Goal: Task Accomplishment & Management: Use online tool/utility

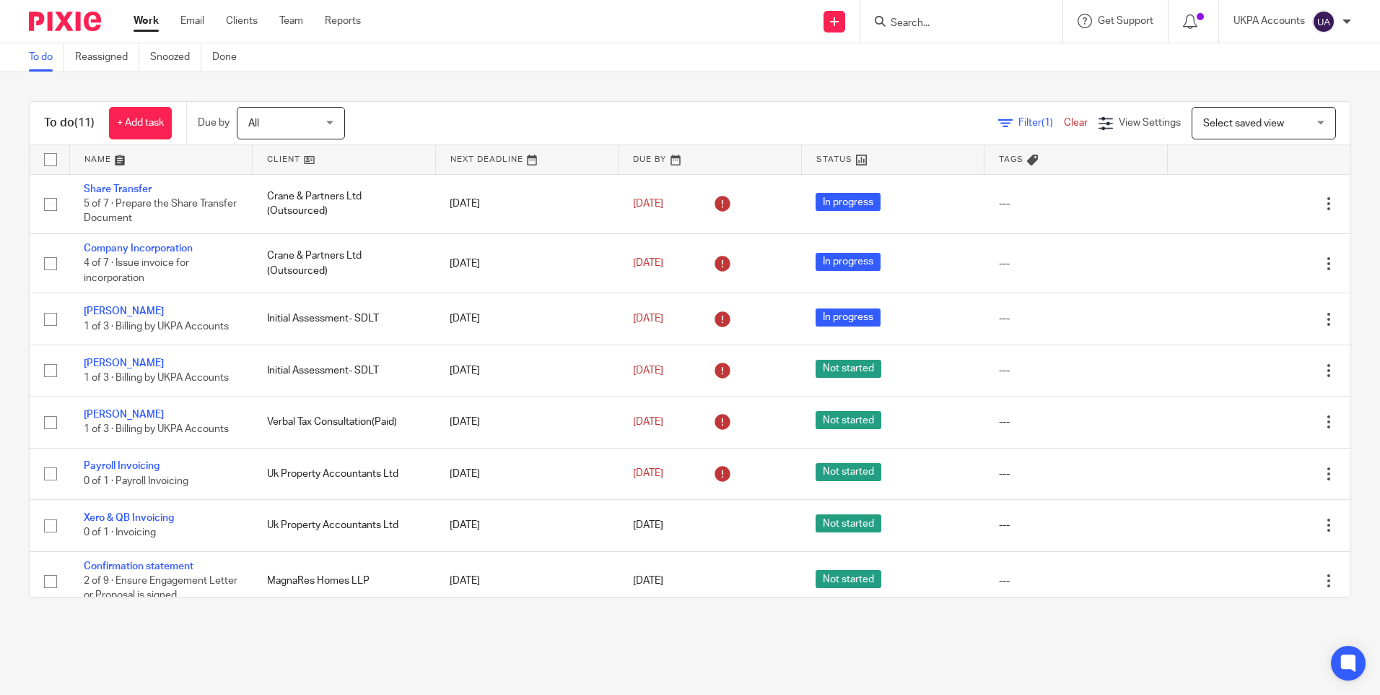
click at [529, 637] on main "To do Reassigned Snoozed Done To do (11) + Add task Due by All All Today Tomorr…" at bounding box center [690, 347] width 1380 height 695
click at [48, 57] on link "To do" at bounding box center [46, 57] width 35 height 28
click at [904, 21] on input "Search" at bounding box center [954, 23] width 130 height 13
click at [946, 24] on input "Search" at bounding box center [954, 23] width 130 height 13
paste input "Zeta Property Solutions Ltd"
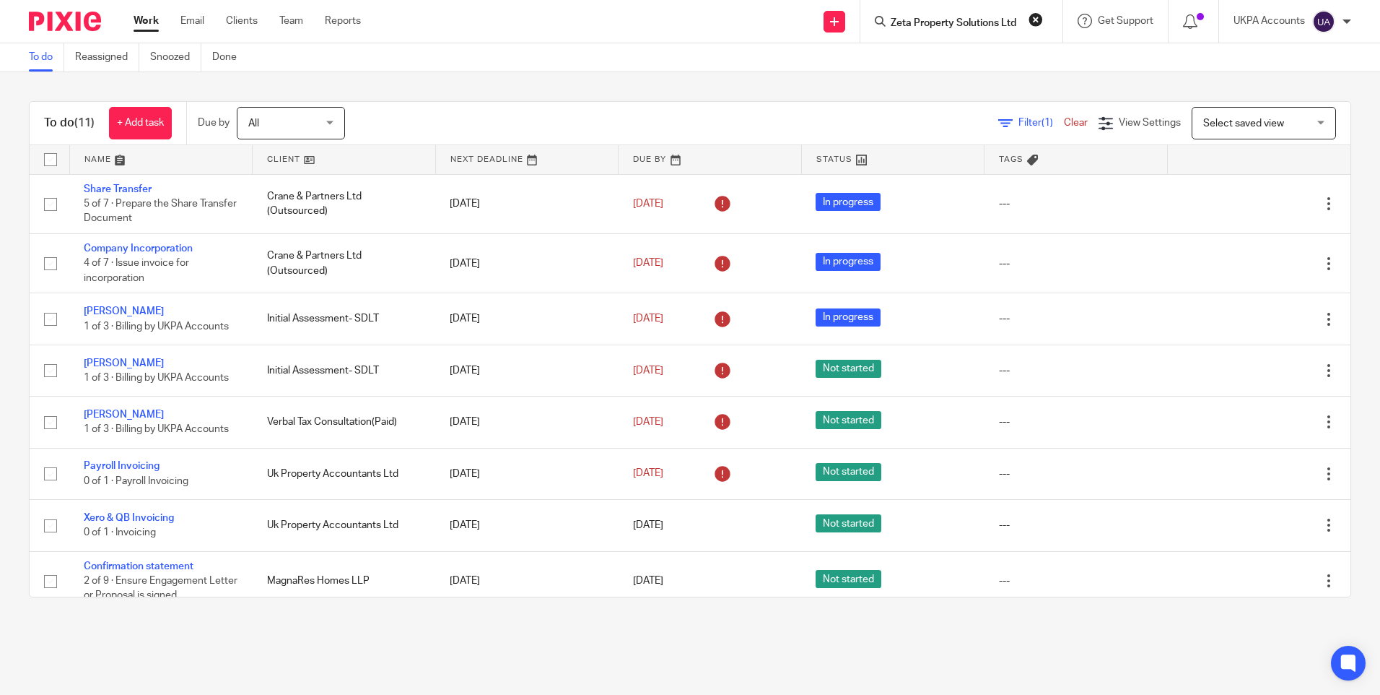
scroll to position [0, 1]
type input "Zeta Property Solutions Ltd"
click at [980, 54] on link at bounding box center [1009, 61] width 244 height 33
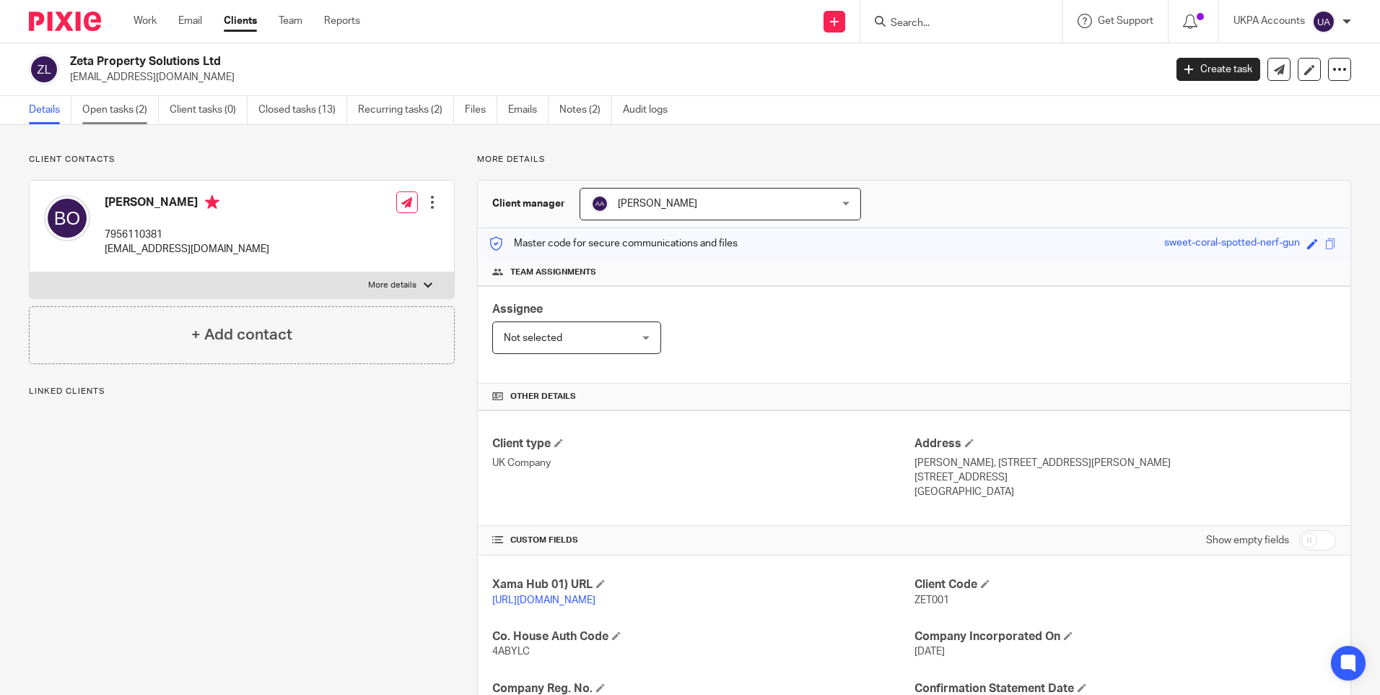
click at [123, 110] on link "Open tasks (2)" at bounding box center [120, 110] width 77 height 28
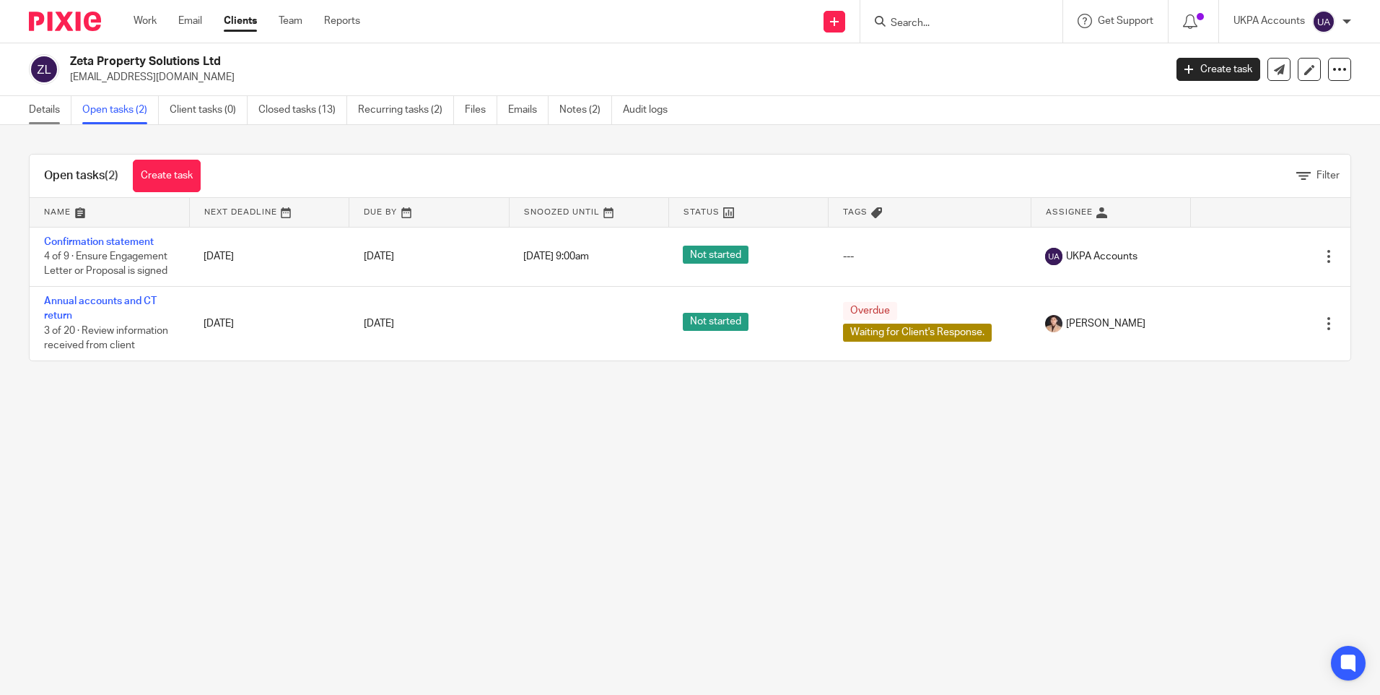
click at [56, 108] on link "Details" at bounding box center [50, 110] width 43 height 28
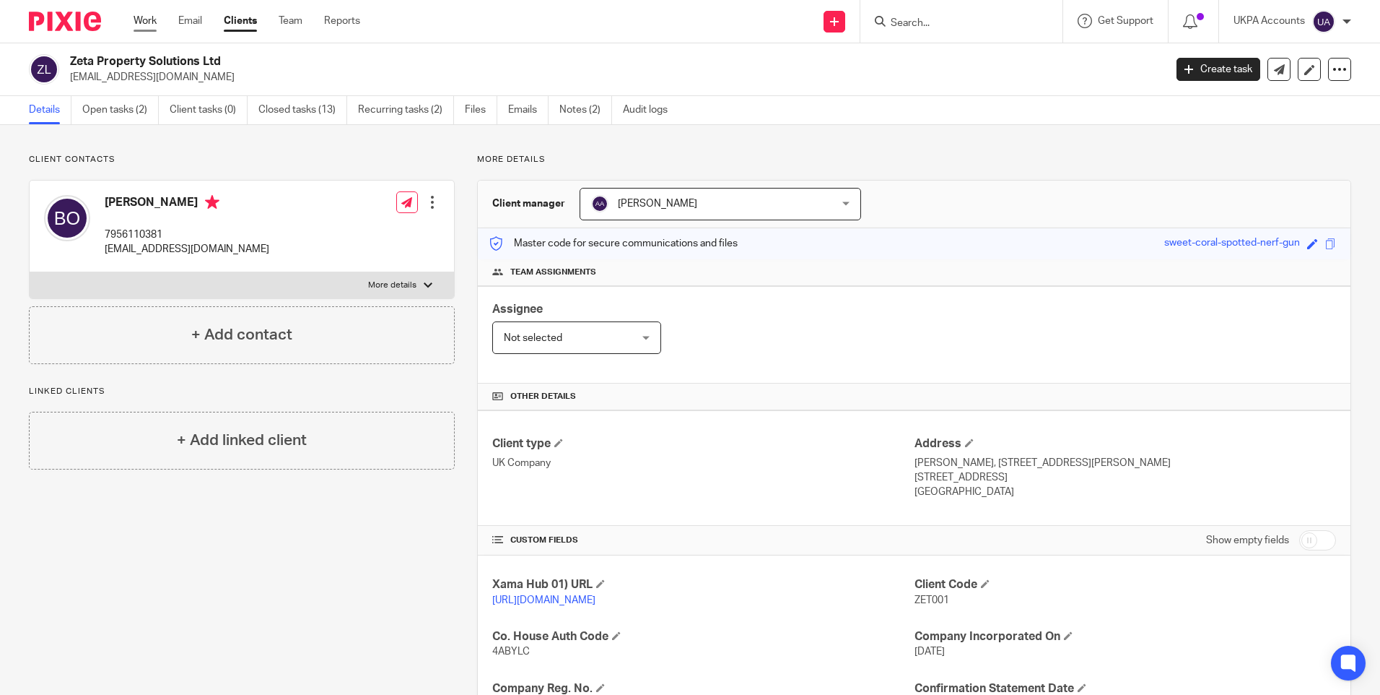
click at [149, 19] on link "Work" at bounding box center [145, 21] width 23 height 14
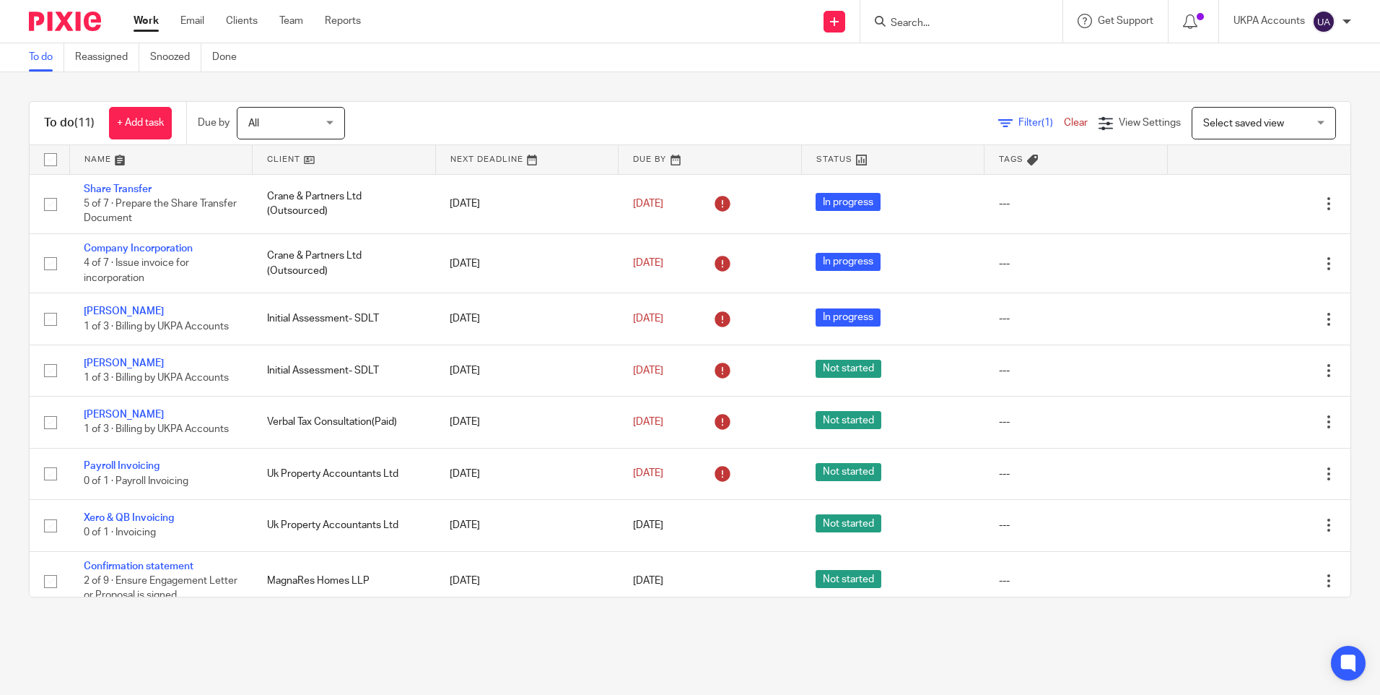
scroll to position [168, 0]
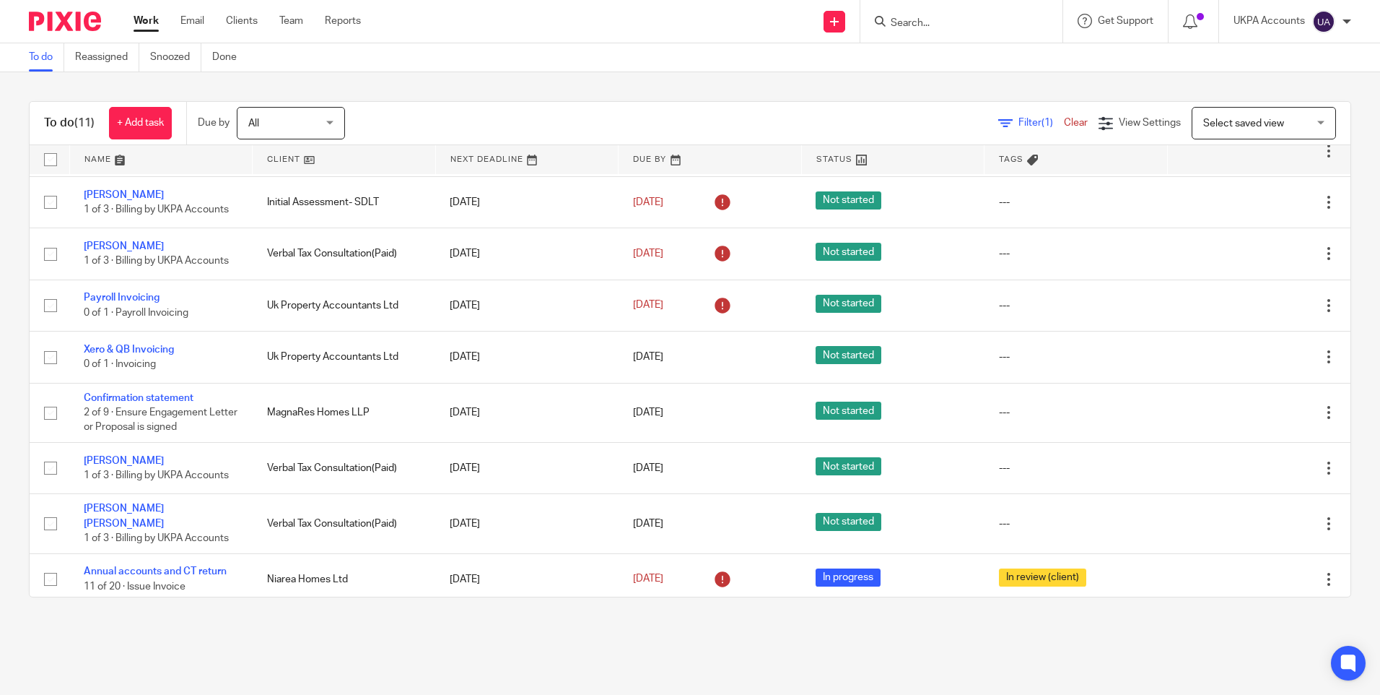
click at [903, 18] on input "Search" at bounding box center [954, 23] width 130 height 13
paste input "sijojacob@yahoo.co.uk"
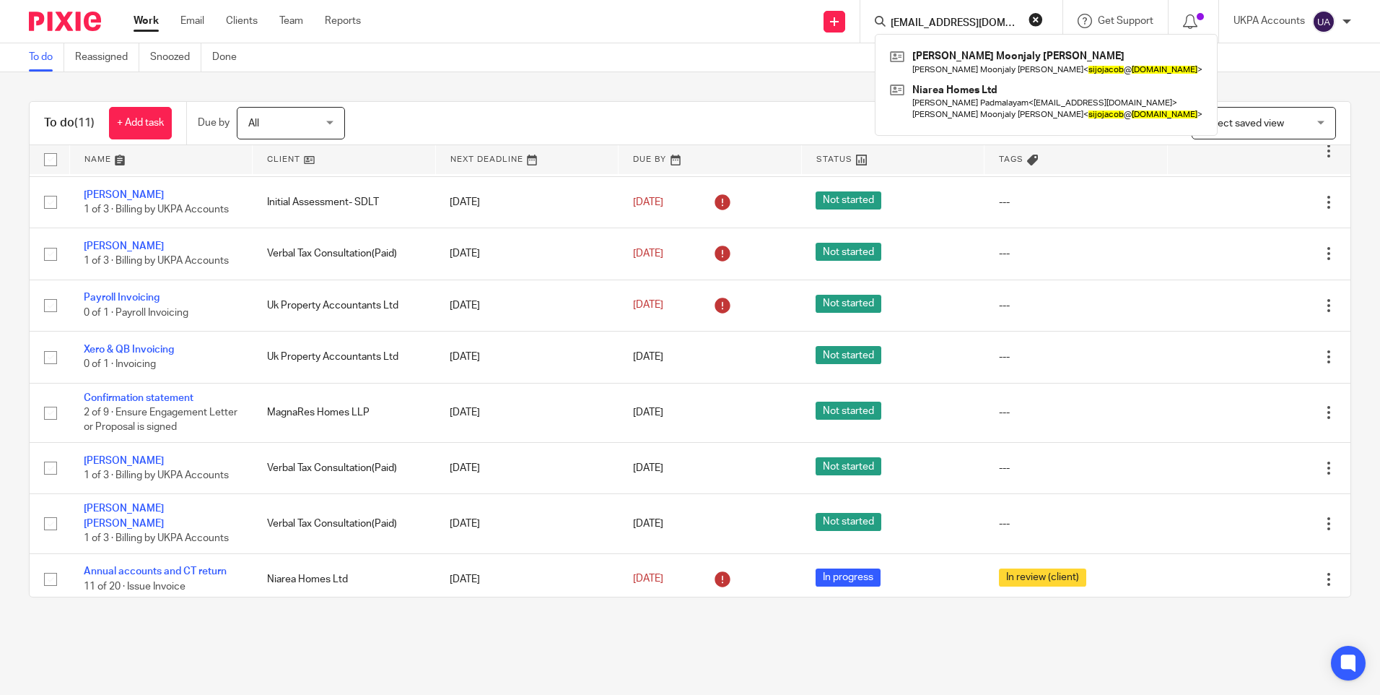
click at [982, 17] on input "sijojacob@yahoo.co.uk" at bounding box center [954, 23] width 130 height 13
paste input "MagnaRes Homes LLP"
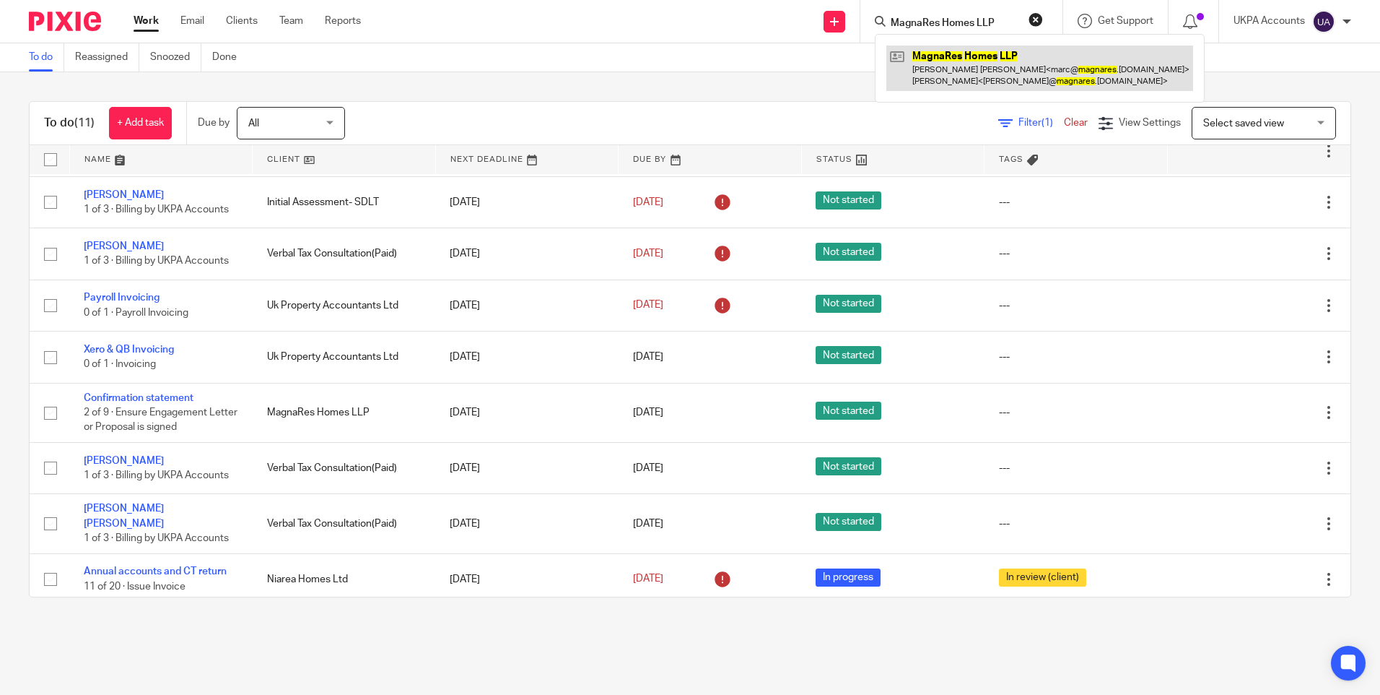
type input "MagnaRes Homes LLP"
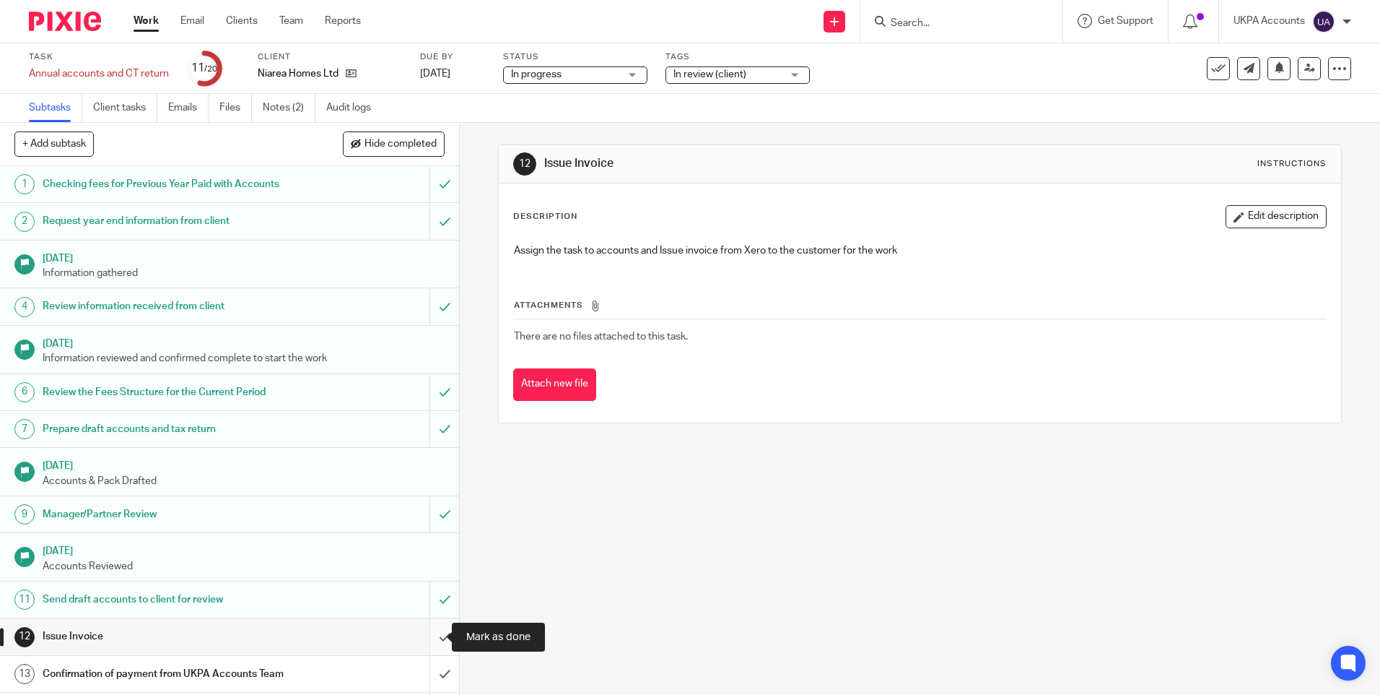
click at [430, 635] on input "submit" at bounding box center [229, 636] width 459 height 36
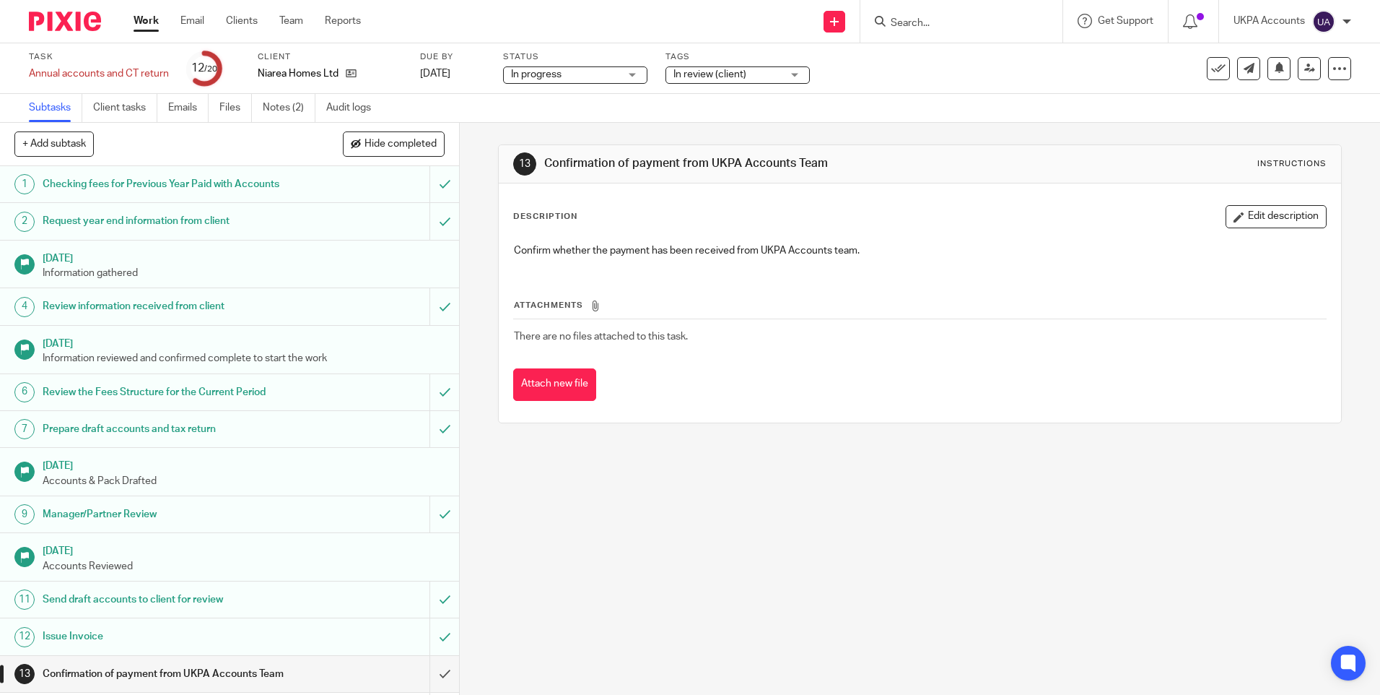
click at [784, 463] on div "13 Confirmation of payment from UKPA Accounts Team Instructions Description Edi…" at bounding box center [920, 409] width 920 height 572
click at [273, 110] on link "Notes (2)" at bounding box center [289, 108] width 53 height 28
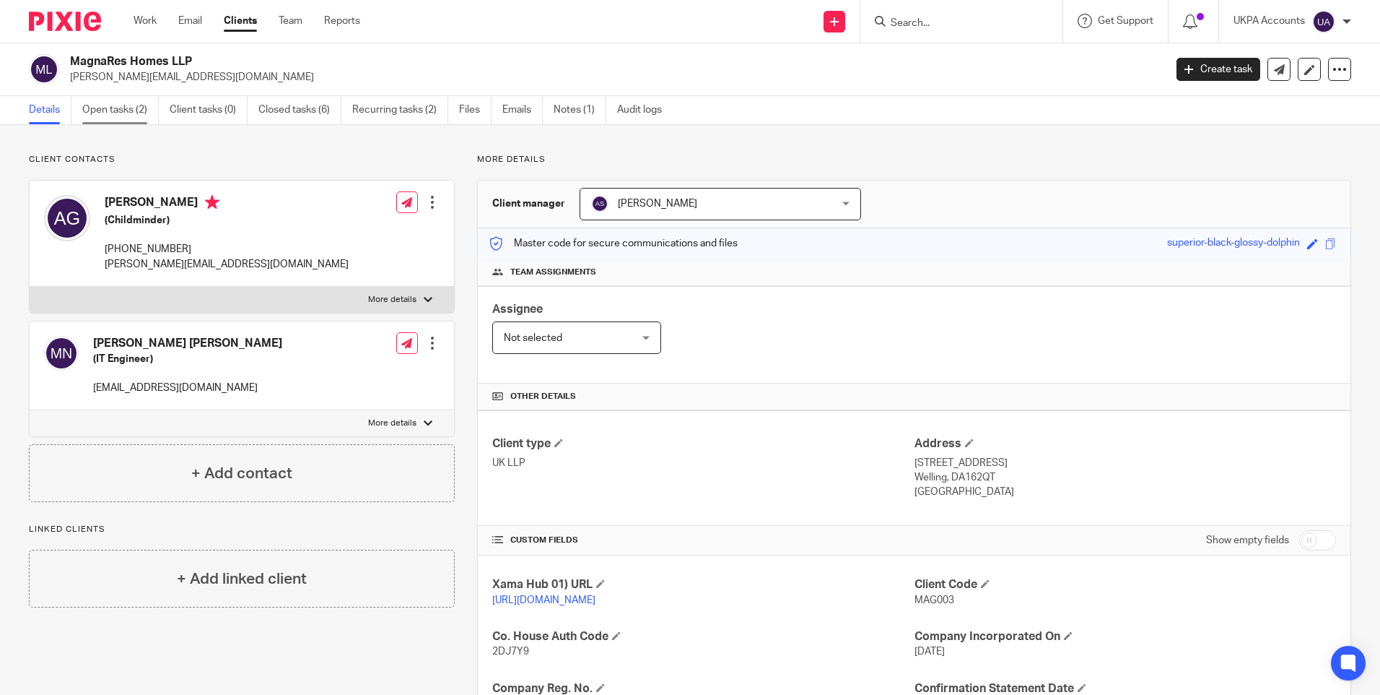
click at [134, 108] on link "Open tasks (2)" at bounding box center [120, 110] width 77 height 28
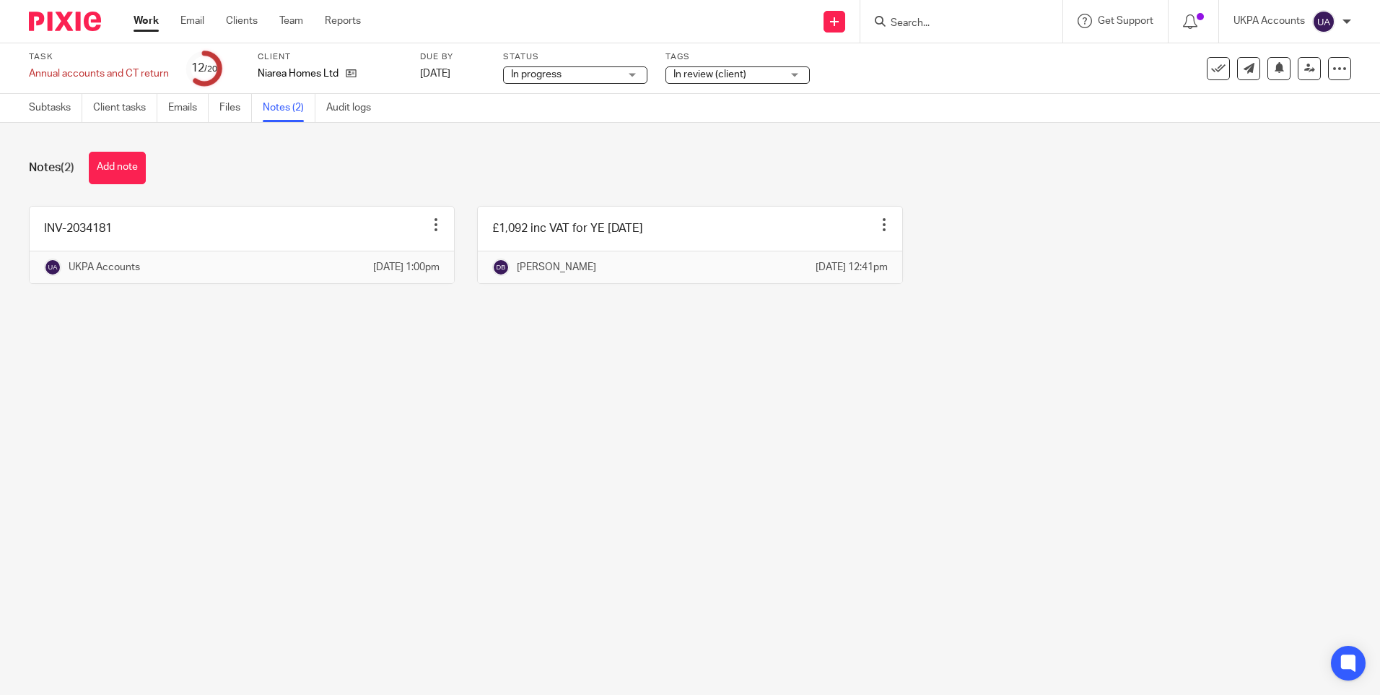
click at [529, 600] on main "Task Annual accounts and CT return Save Annual accounts and CT return 12 /20 Cl…" at bounding box center [690, 347] width 1380 height 695
click at [640, 468] on main "Task Annual accounts and CT return Save Annual accounts and CT return 12 /20 Cl…" at bounding box center [690, 347] width 1380 height 695
click at [43, 111] on link "Subtasks" at bounding box center [55, 108] width 53 height 28
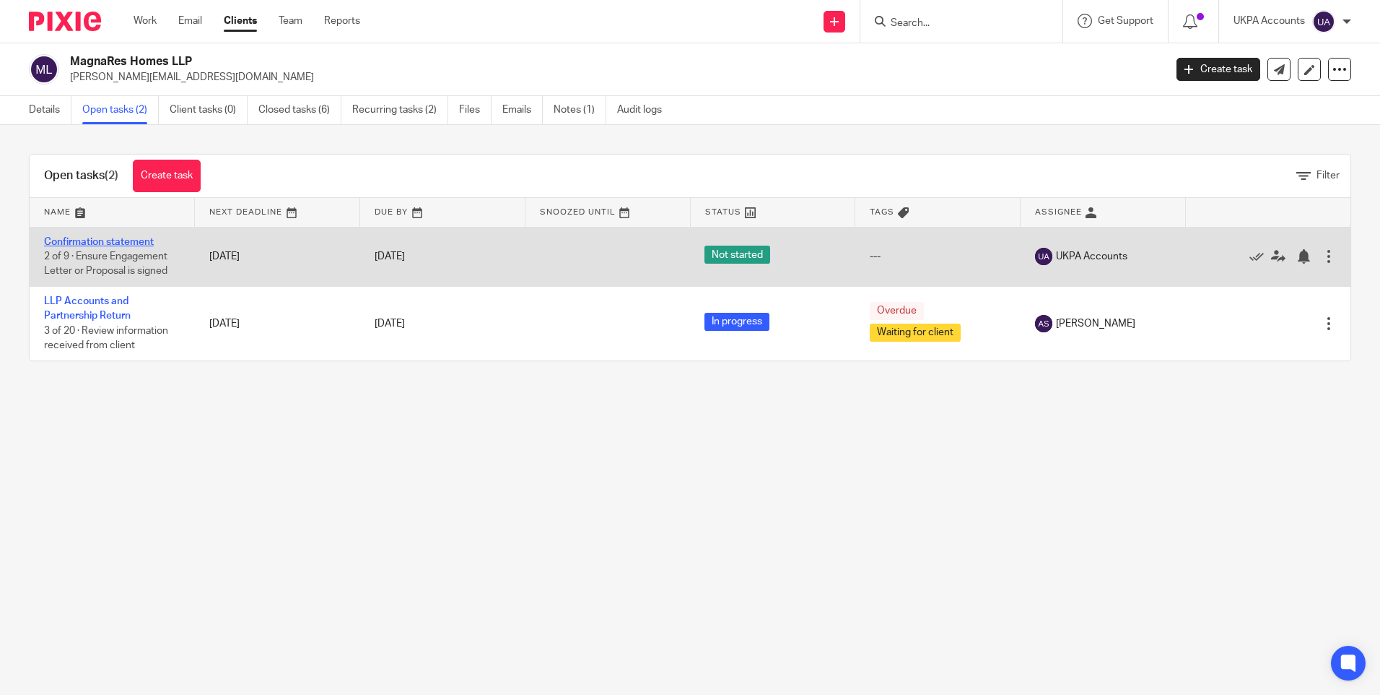
click at [129, 244] on link "Confirmation statement" at bounding box center [99, 242] width 110 height 10
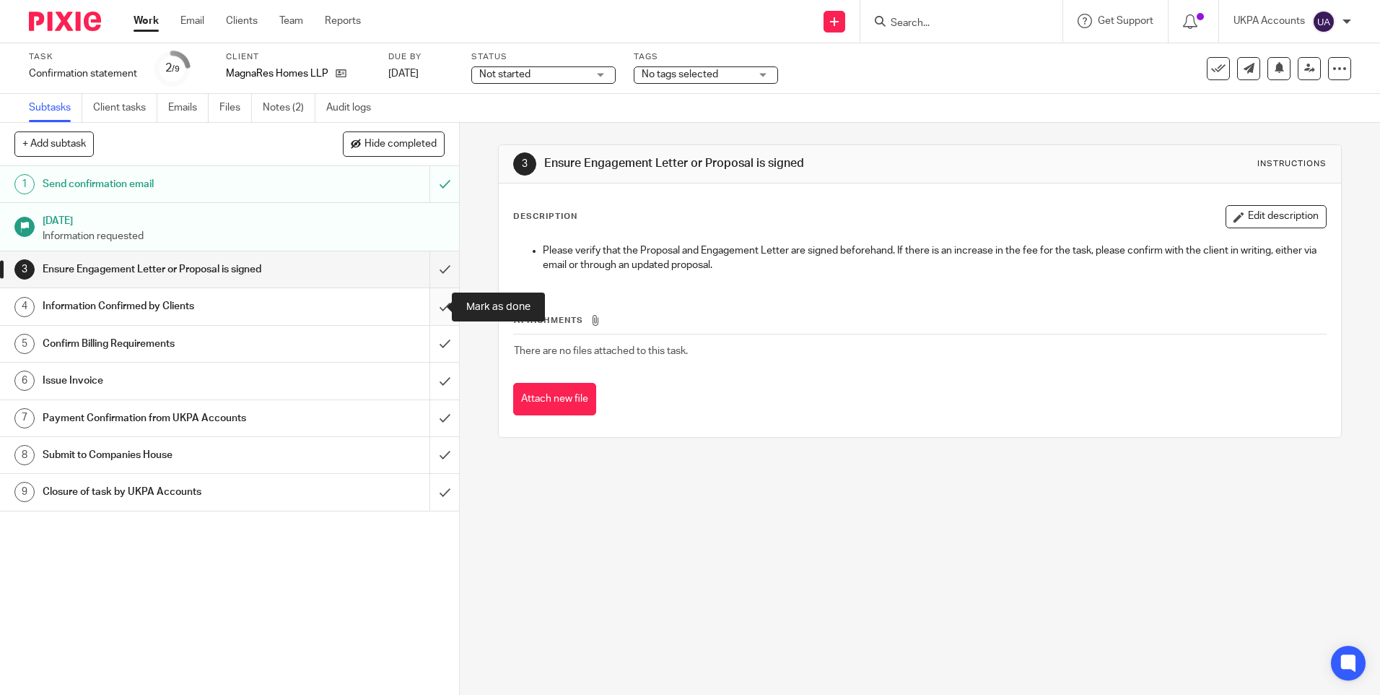
click at [428, 301] on input "submit" at bounding box center [229, 306] width 459 height 36
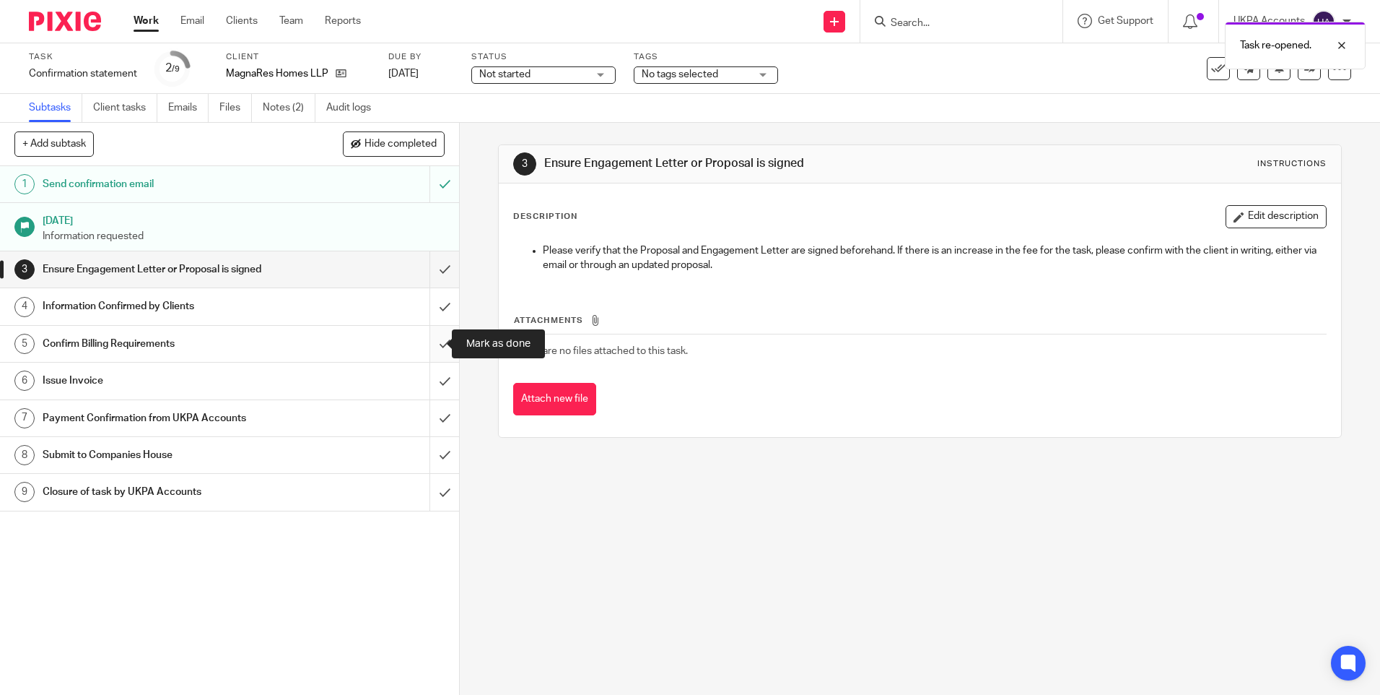
click at [430, 337] on input "submit" at bounding box center [229, 344] width 459 height 36
click at [427, 378] on input "submit" at bounding box center [229, 380] width 459 height 36
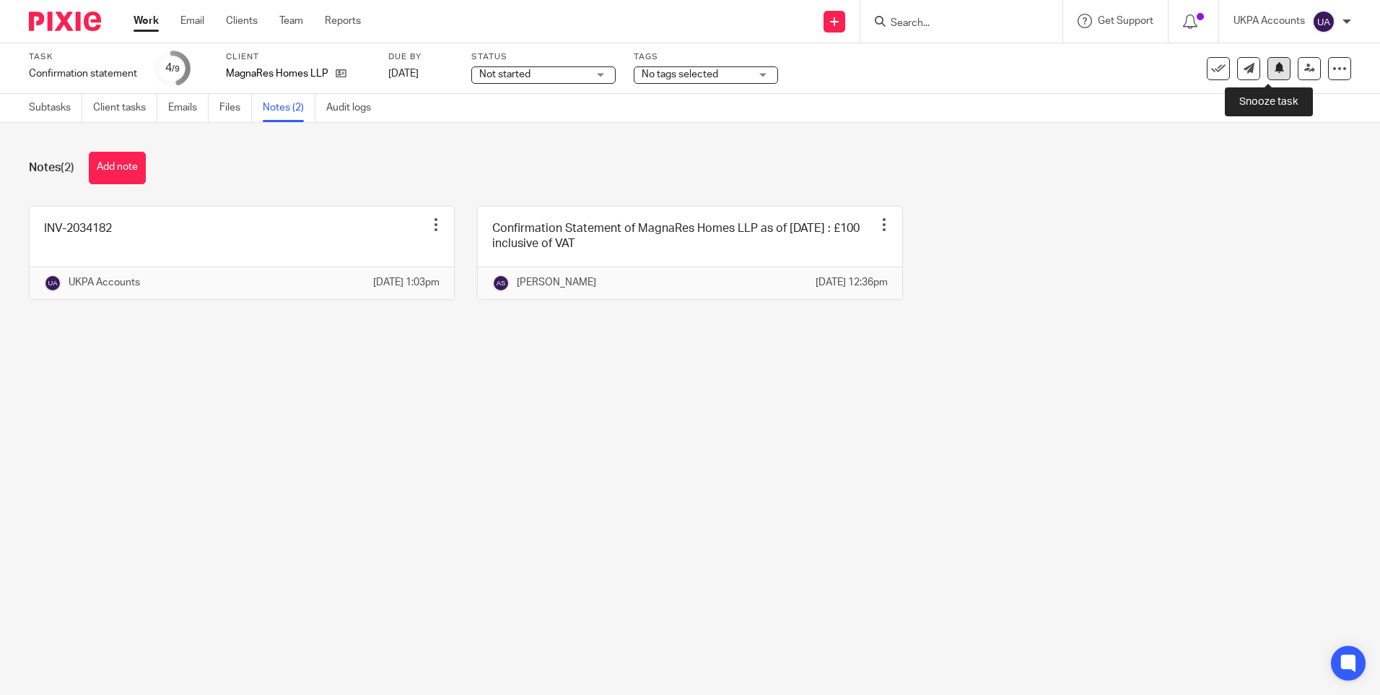
click at [1274, 69] on icon at bounding box center [1279, 67] width 11 height 11
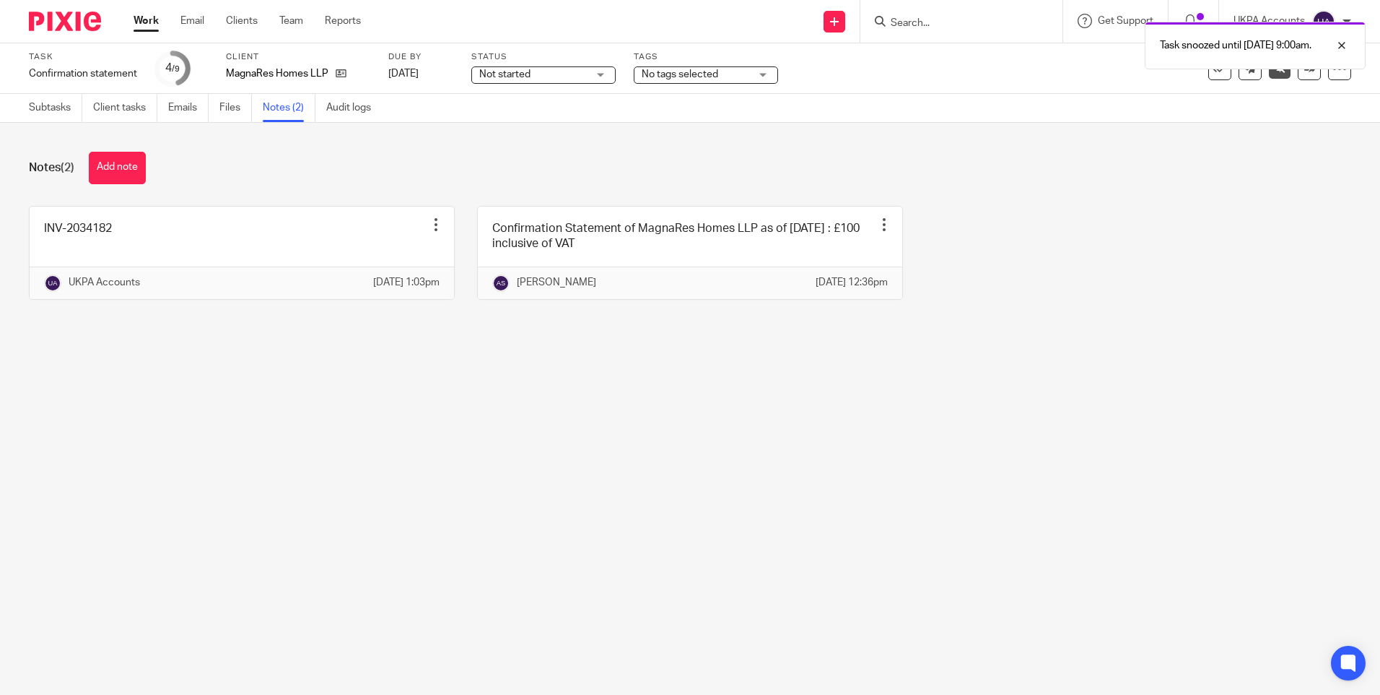
click at [148, 25] on link "Work" at bounding box center [146, 21] width 25 height 14
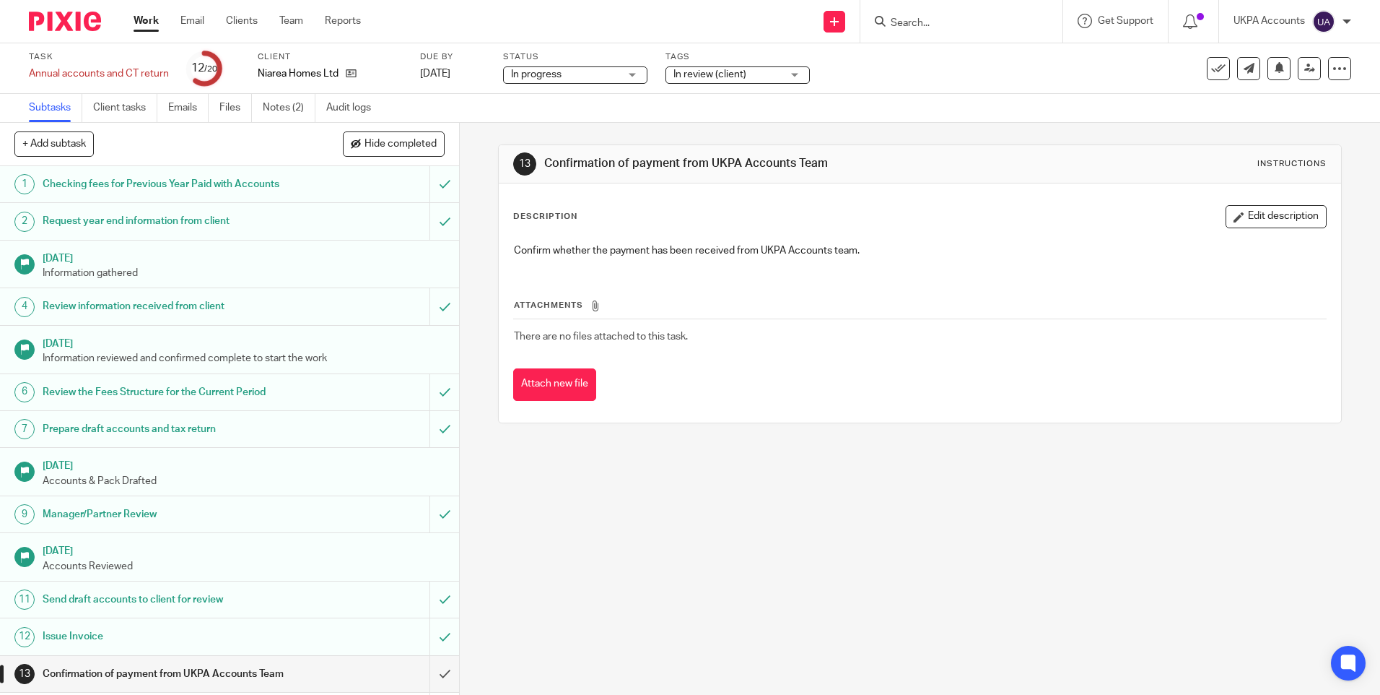
scroll to position [72, 0]
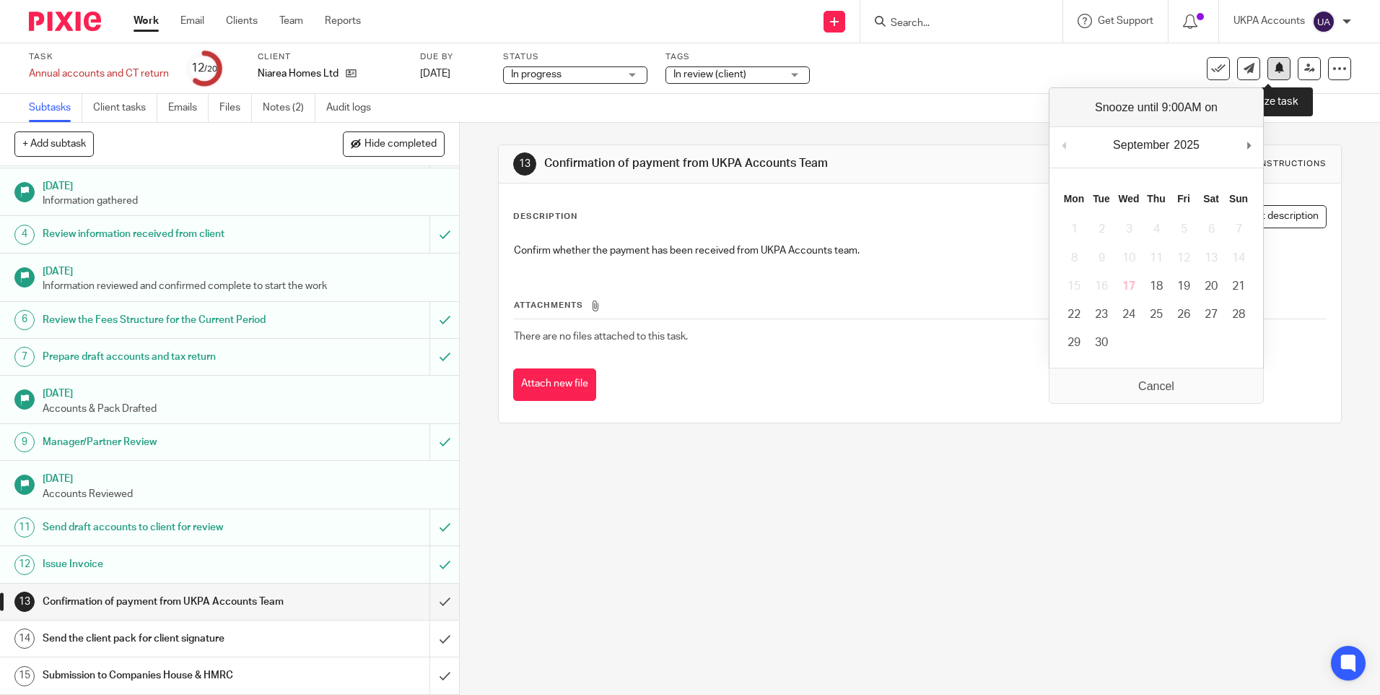
click at [1274, 65] on icon at bounding box center [1279, 67] width 11 height 11
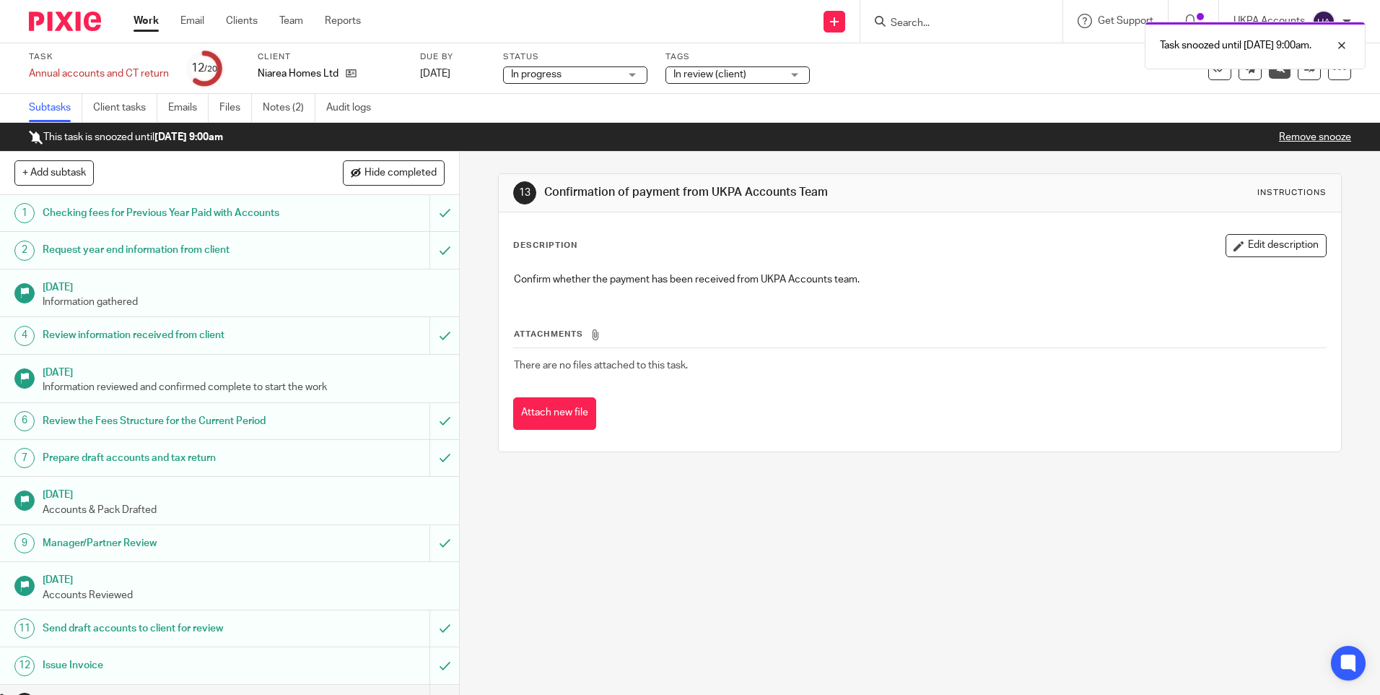
click at [720, 523] on div "13 Confirmation of payment from UKPA Accounts Team Instructions Description Edi…" at bounding box center [920, 423] width 920 height 543
click at [148, 21] on link "Work" at bounding box center [146, 21] width 25 height 14
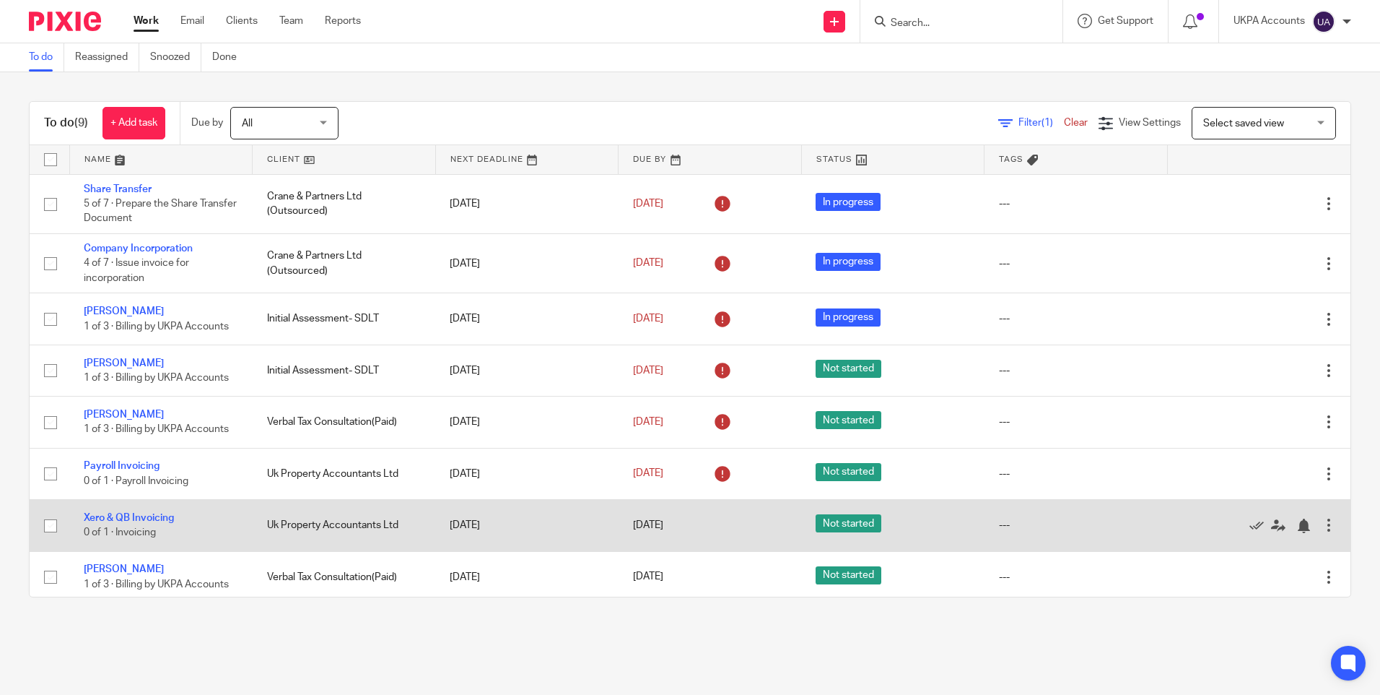
scroll to position [57, 0]
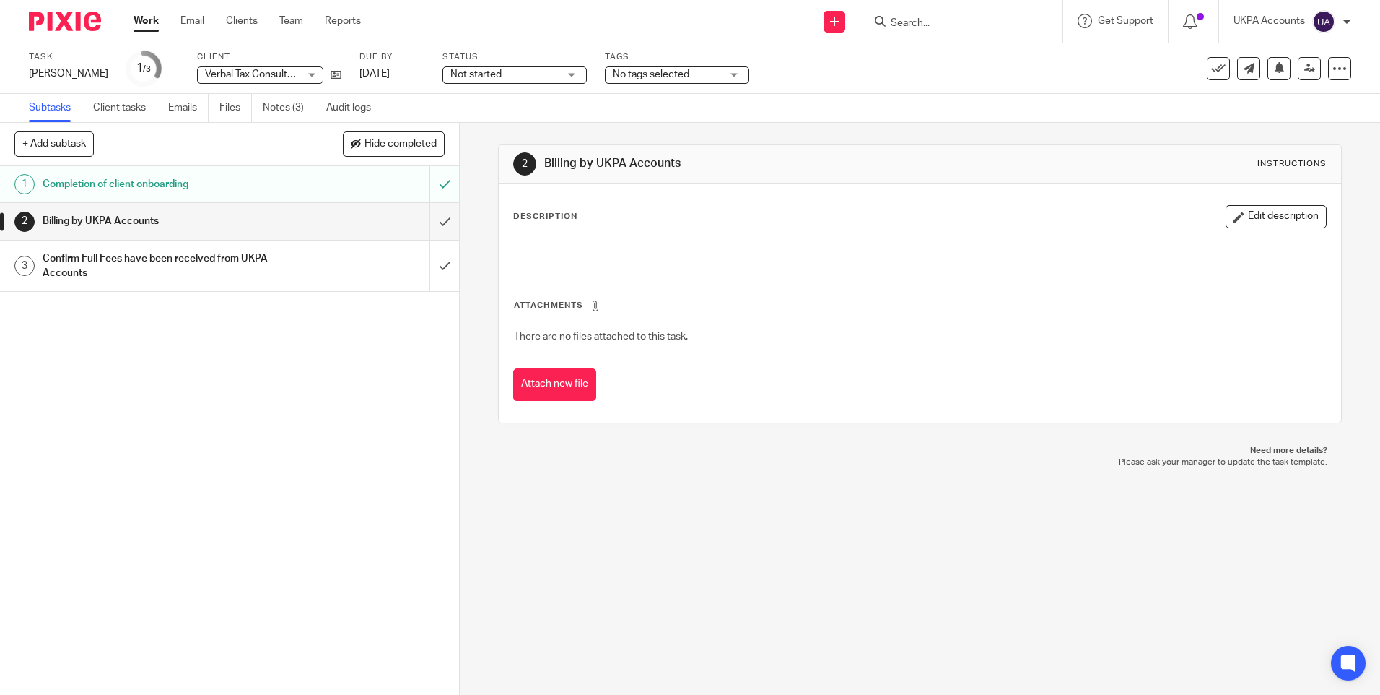
click at [247, 352] on div "1 Completion of client onboarding 2 Billing by UKPA Accounts 3 Confirm Full Fee…" at bounding box center [229, 430] width 459 height 528
click at [297, 109] on link "Notes (3)" at bounding box center [289, 108] width 53 height 28
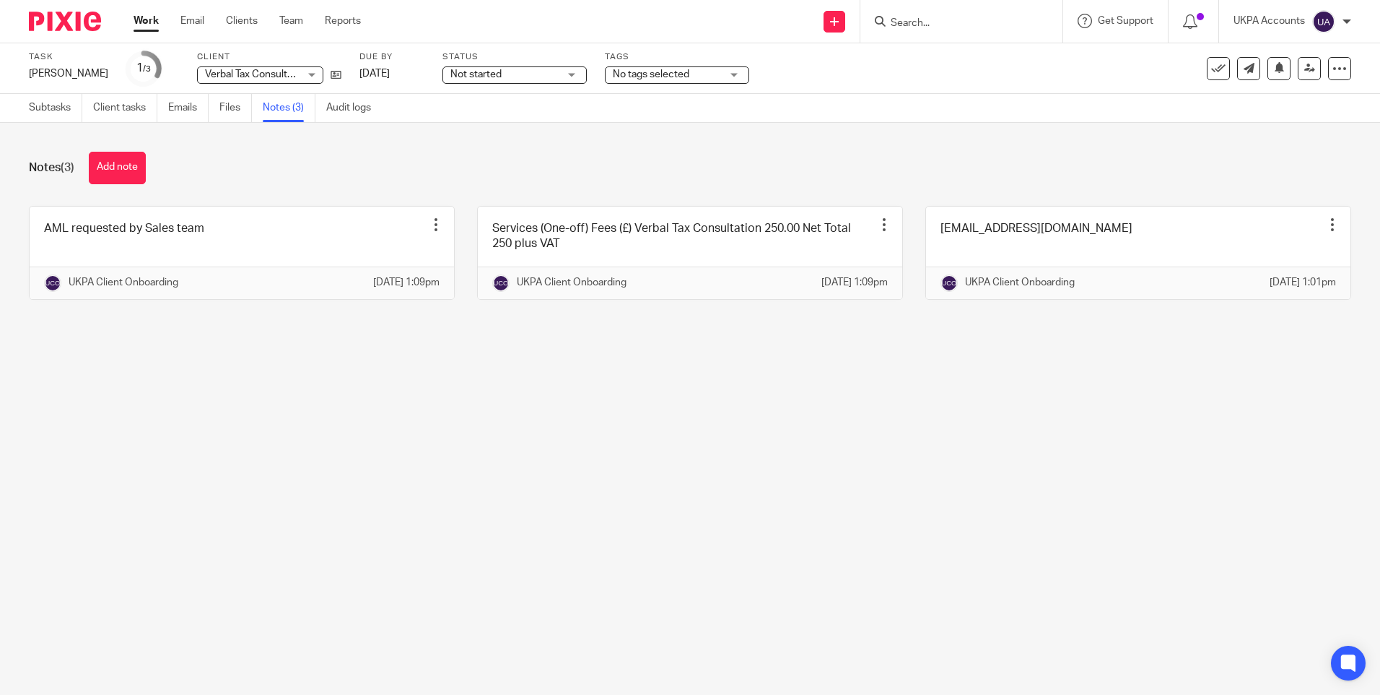
click at [482, 451] on main "Task Robert Donarski Save Robert Donarski 1 /3 Client Verbal Tax Consultation(P…" at bounding box center [690, 347] width 1380 height 695
click at [152, 21] on link "Work" at bounding box center [146, 21] width 25 height 14
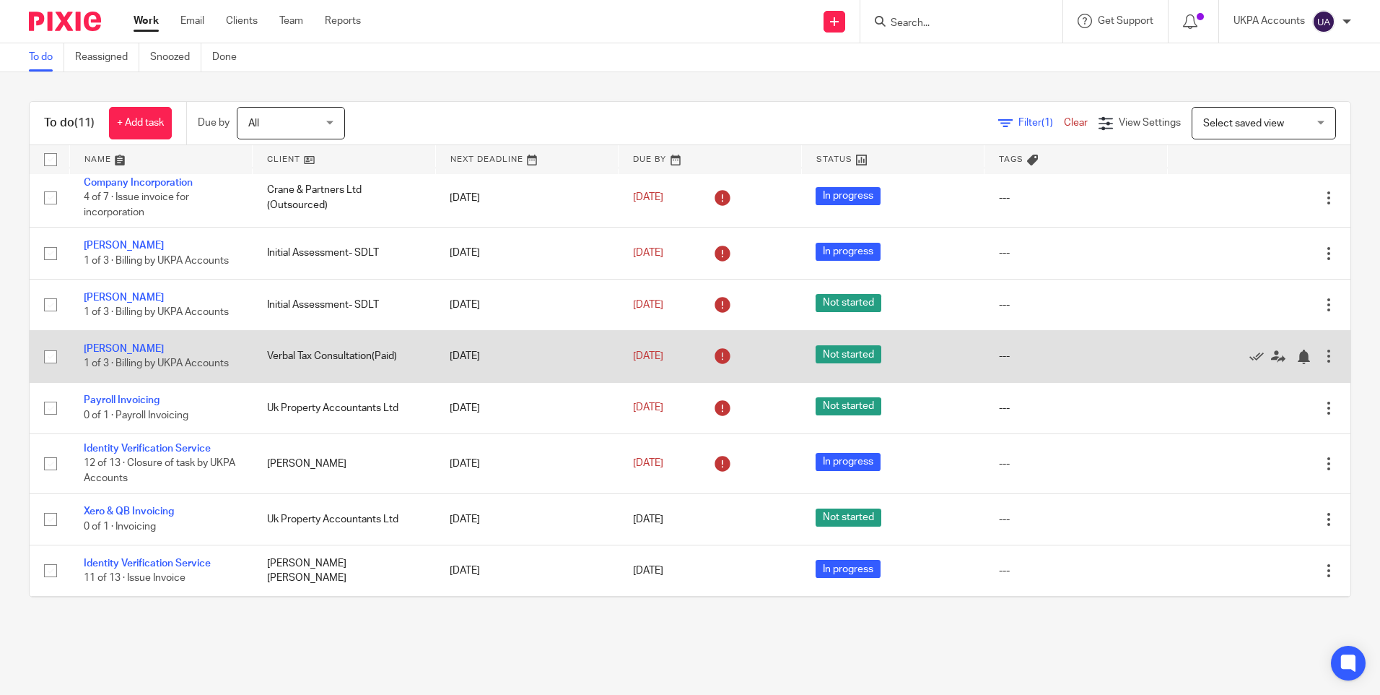
scroll to position [168, 0]
